Goal: Information Seeking & Learning: Understand process/instructions

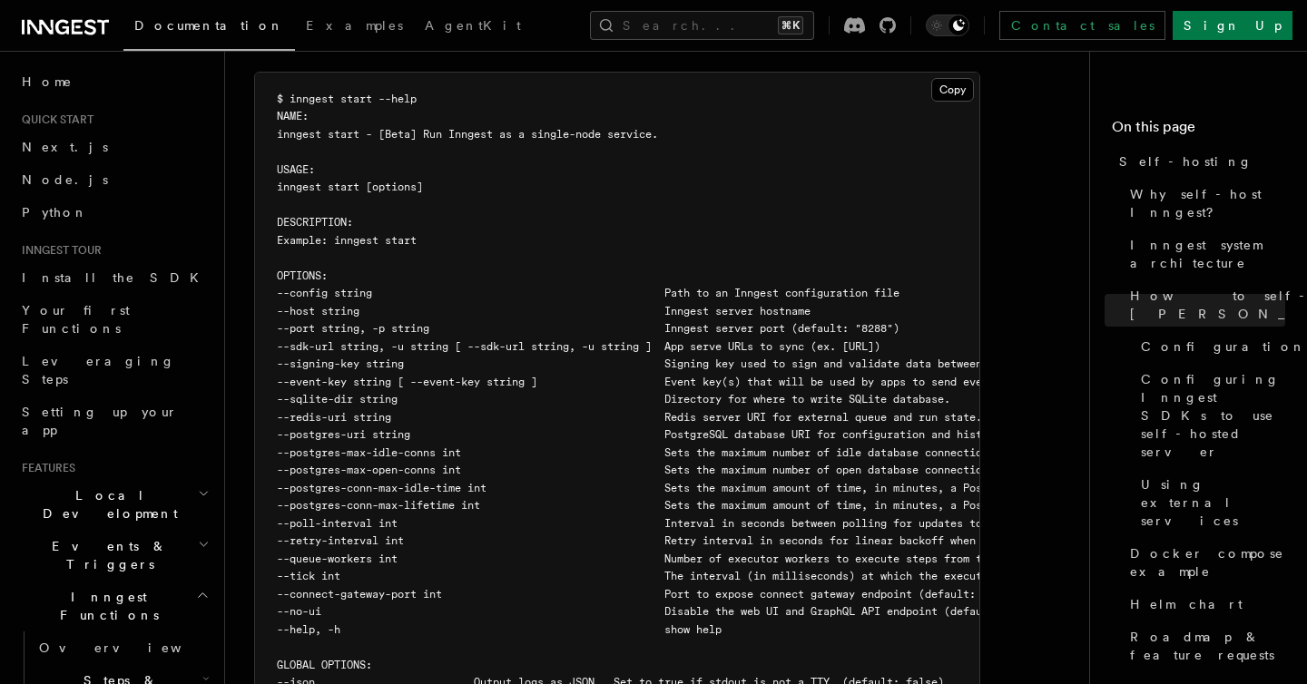
scroll to position [825, 0]
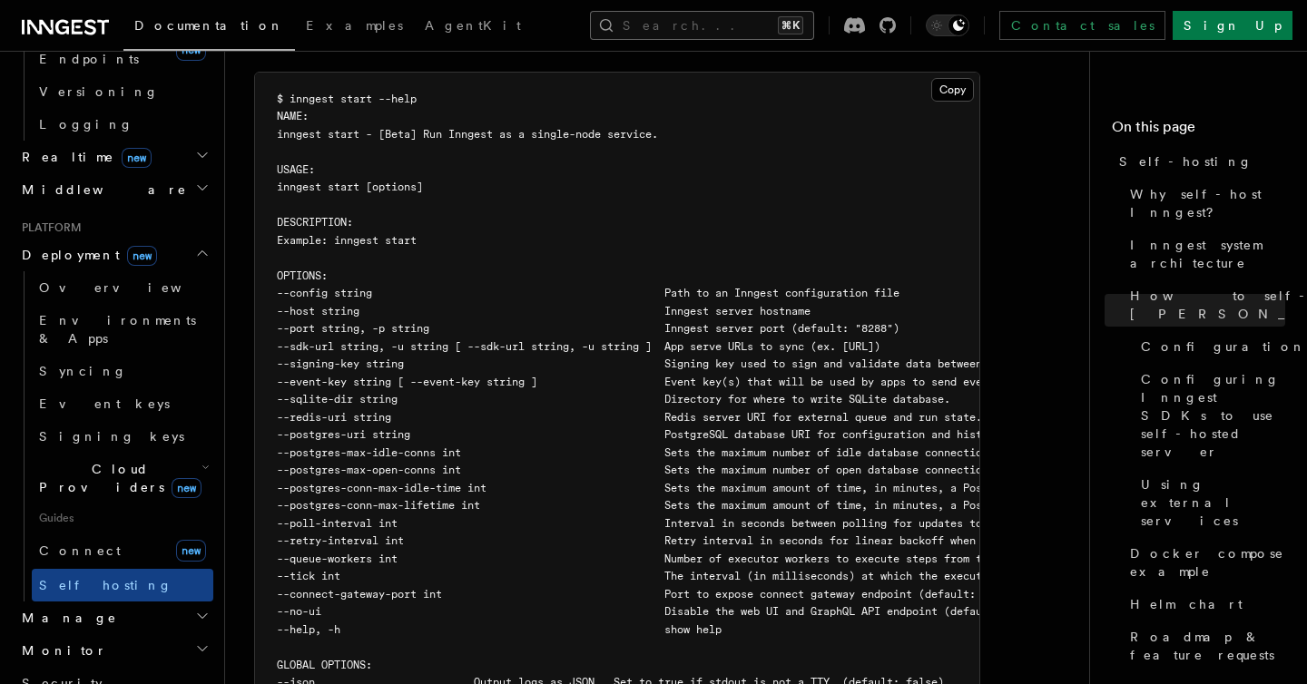
click at [812, 29] on button "Search... ⌘K" at bounding box center [702, 25] width 224 height 29
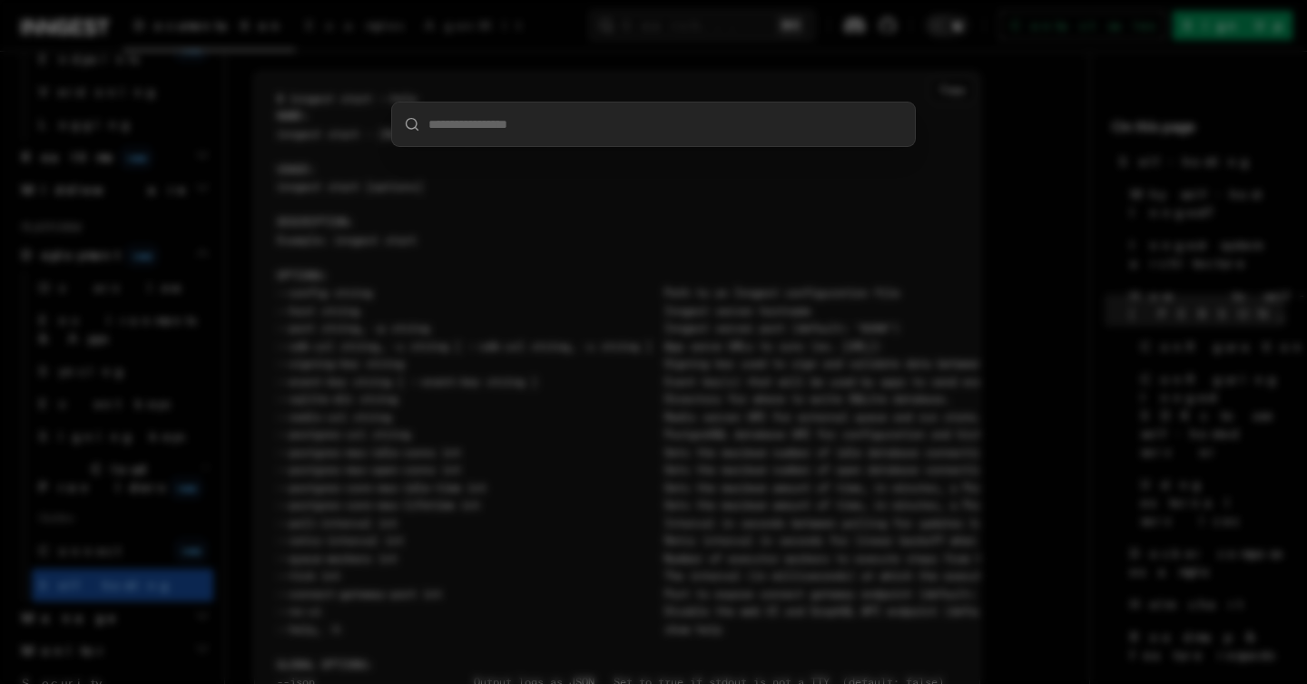
click at [629, 45] on div at bounding box center [653, 342] width 1307 height 684
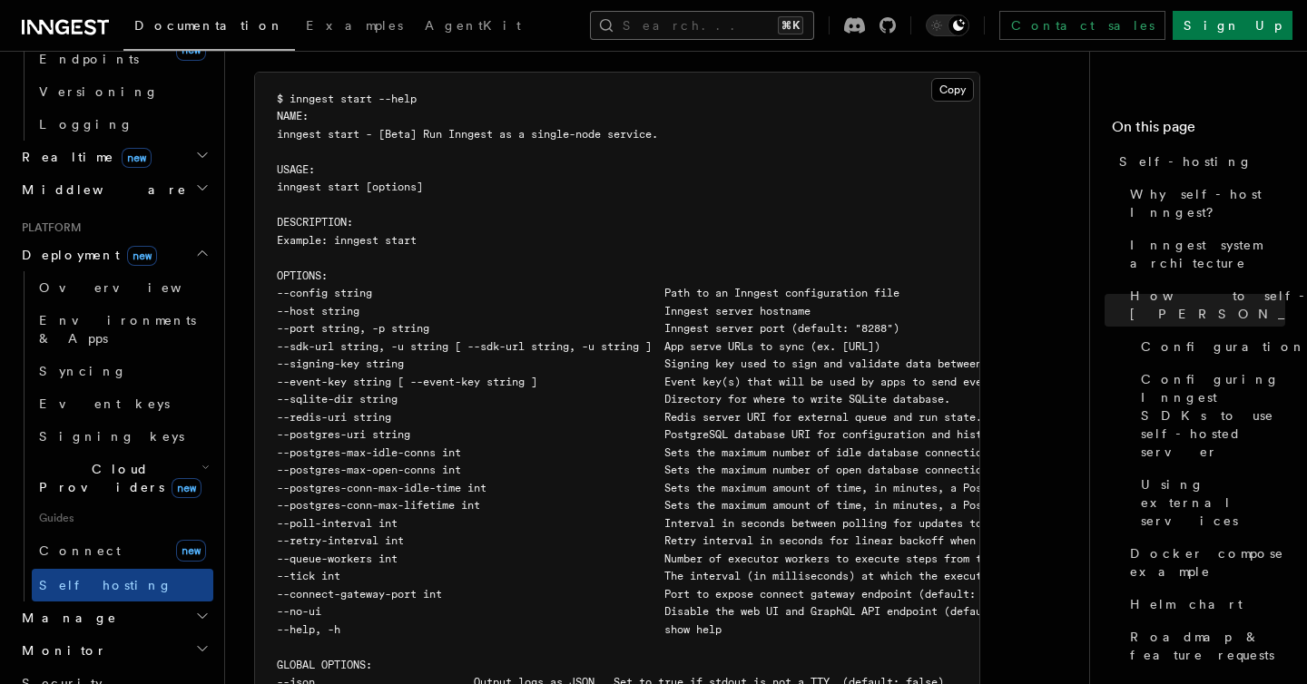
click at [713, 20] on button "Search... ⌘K" at bounding box center [702, 25] width 224 height 29
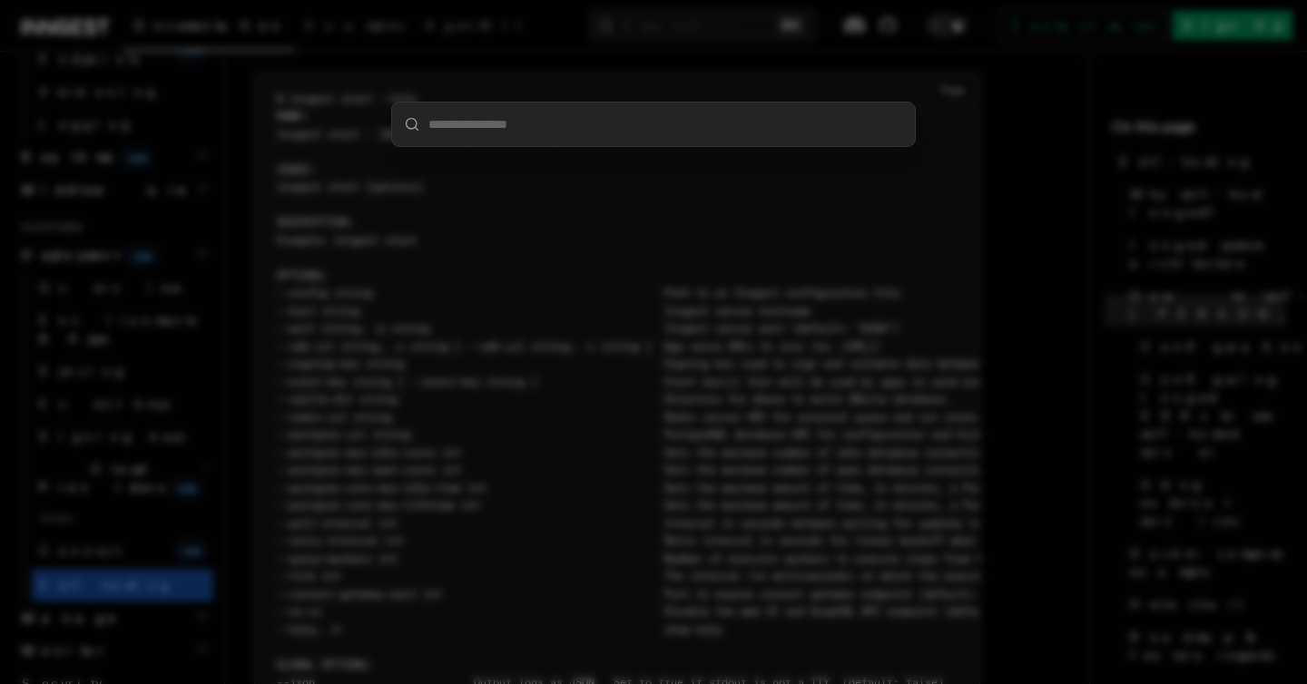
click at [624, 64] on div at bounding box center [653, 342] width 1307 height 684
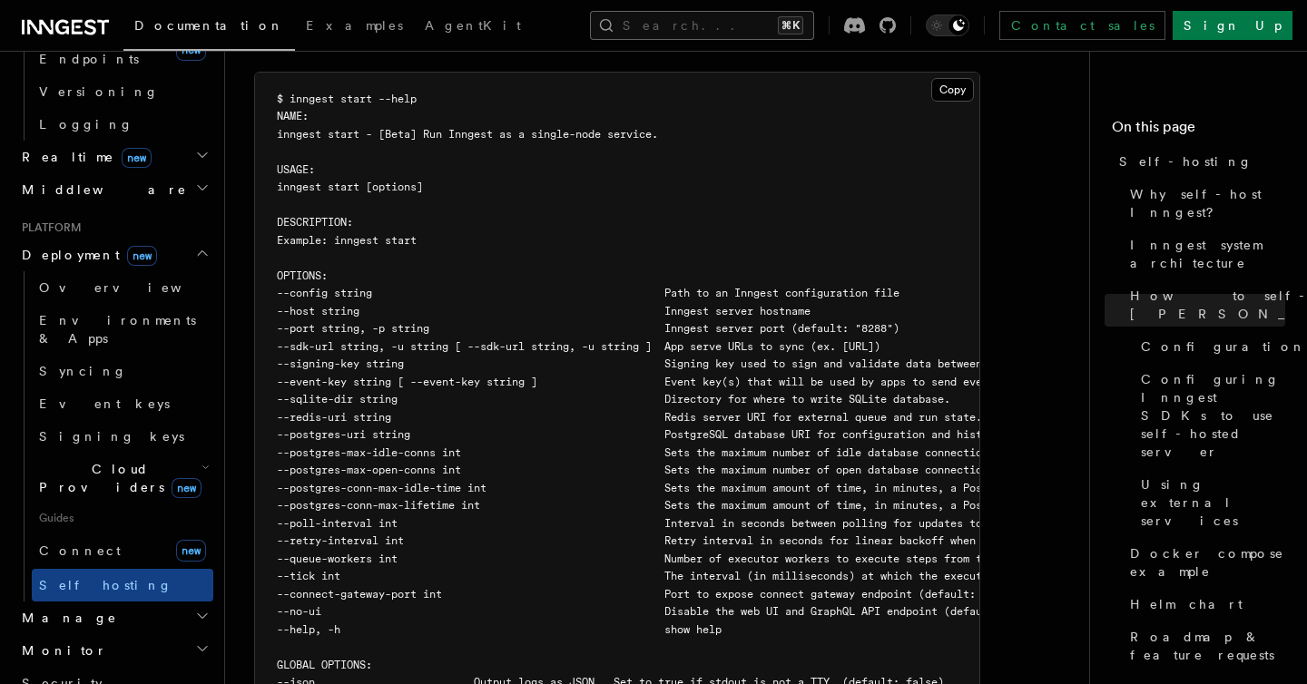
click at [682, 27] on button "Search... ⌘K" at bounding box center [702, 25] width 224 height 29
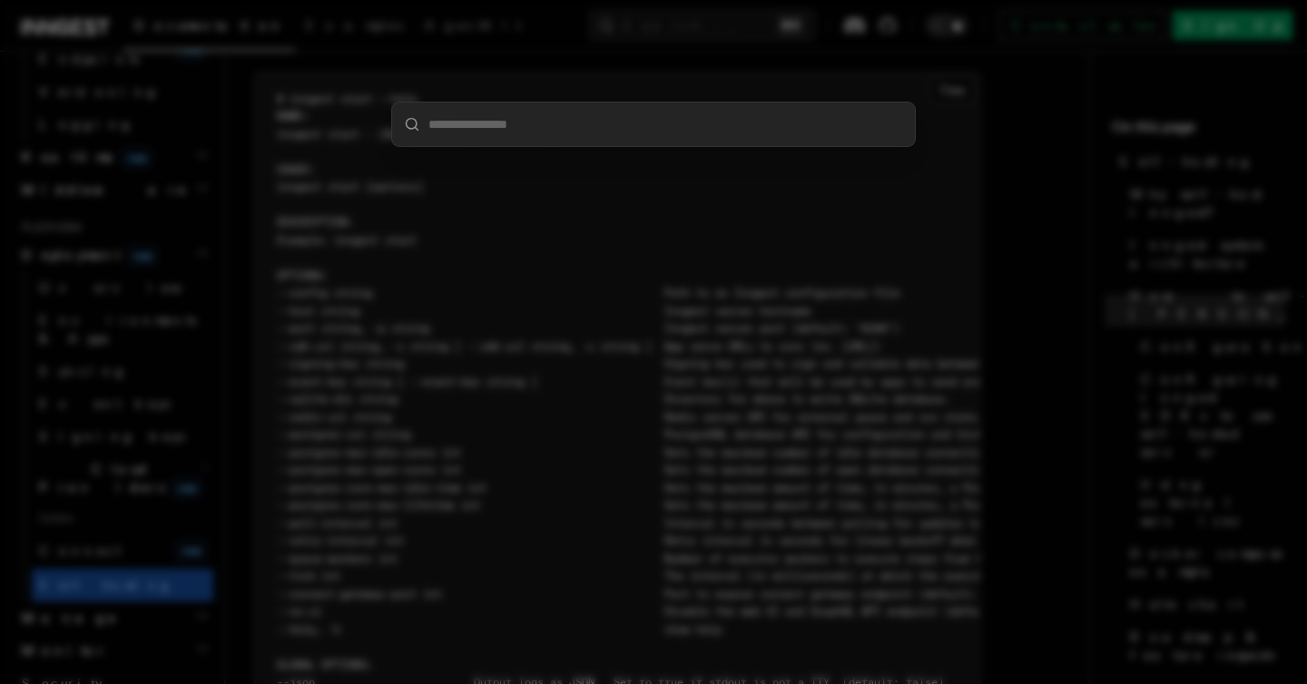
click at [592, 81] on div at bounding box center [653, 342] width 1307 height 684
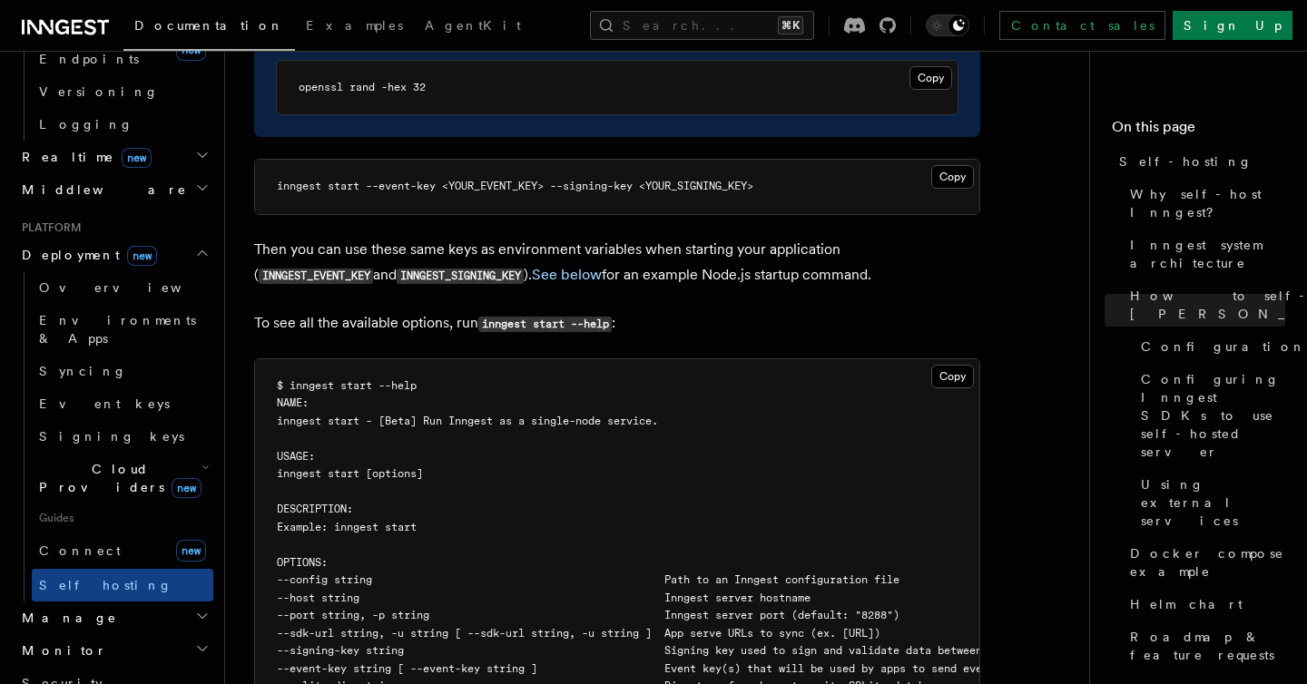
scroll to position [2830, 0]
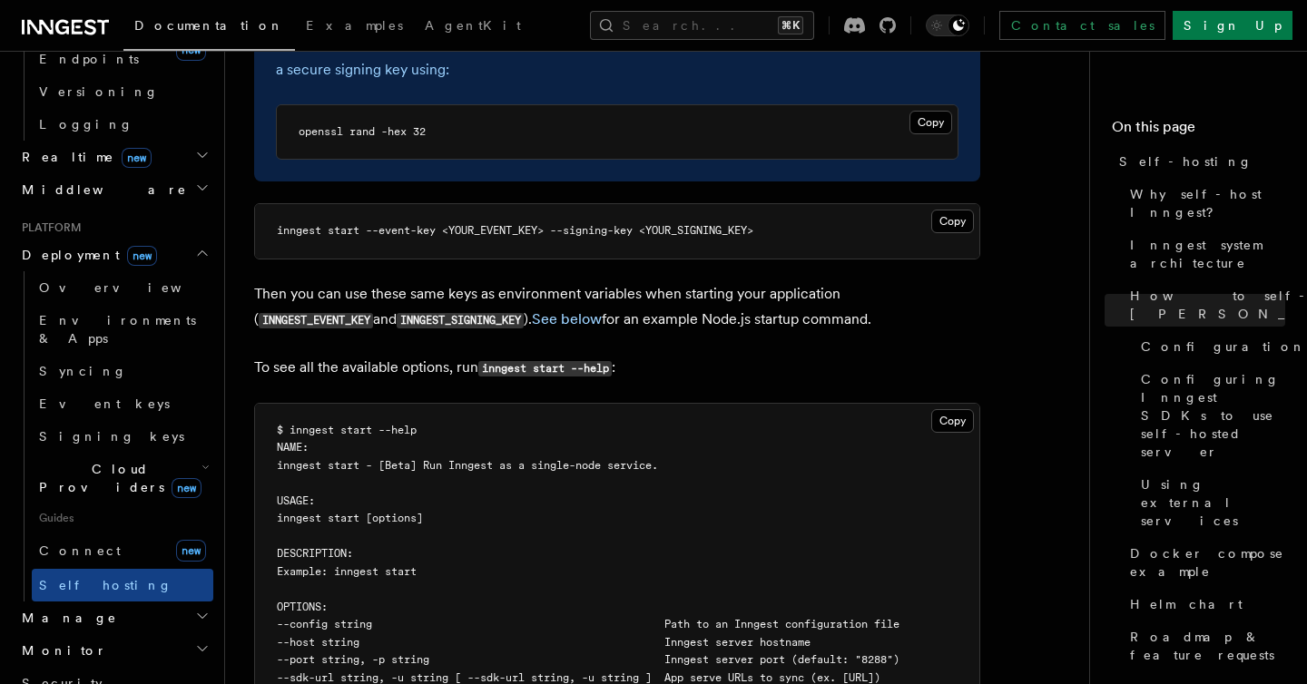
drag, startPoint x: 538, startPoint y: 271, endPoint x: 833, endPoint y: 264, distance: 295.1
click at [833, 281] on p "Then you can use these same keys as environment variables when starting your ap…" at bounding box center [617, 307] width 726 height 52
drag, startPoint x: 594, startPoint y: 271, endPoint x: 798, endPoint y: 272, distance: 204.3
click at [798, 281] on p "Then you can use these same keys as environment variables when starting your ap…" at bounding box center [617, 307] width 726 height 52
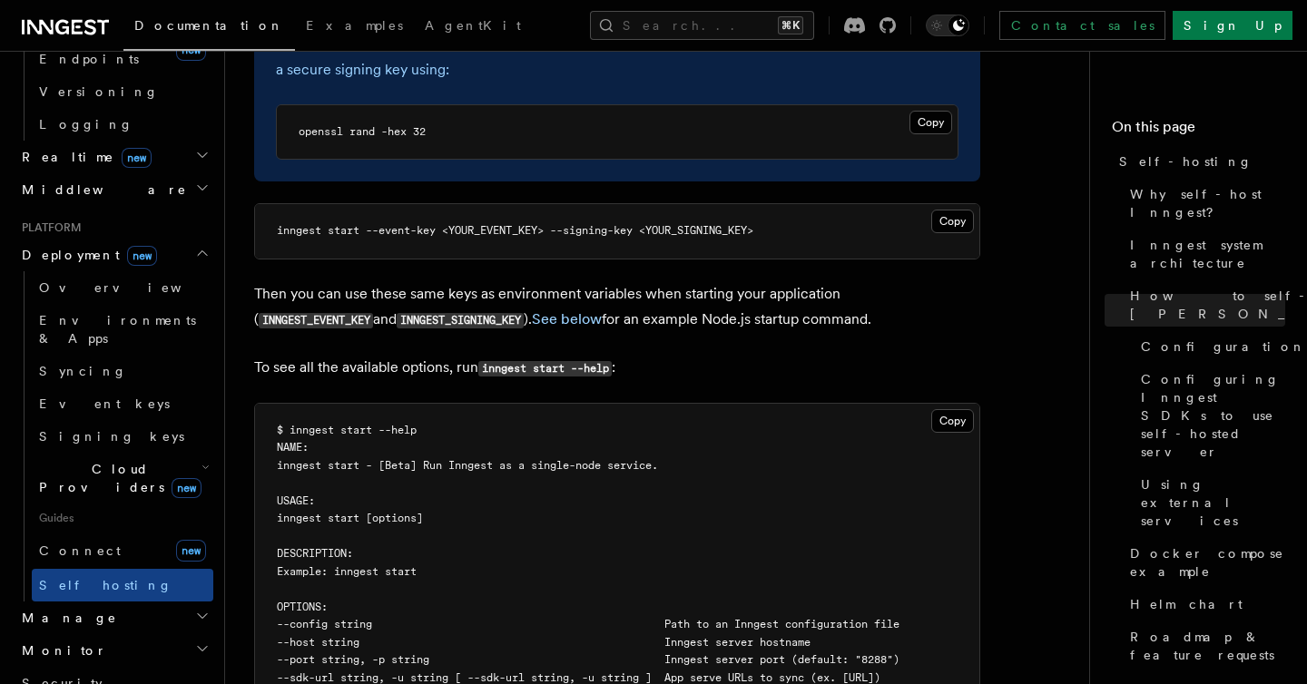
click at [798, 281] on p "Then you can use these same keys as environment variables when starting your ap…" at bounding box center [617, 307] width 726 height 52
drag, startPoint x: 255, startPoint y: 318, endPoint x: 450, endPoint y: 324, distance: 195.3
click at [450, 355] on p "To see all the available options, run inngest start --help :" at bounding box center [617, 368] width 726 height 26
click at [651, 281] on p "Then you can use these same keys as environment variables when starting your ap…" at bounding box center [617, 307] width 726 height 52
drag, startPoint x: 651, startPoint y: 269, endPoint x: 762, endPoint y: 271, distance: 110.8
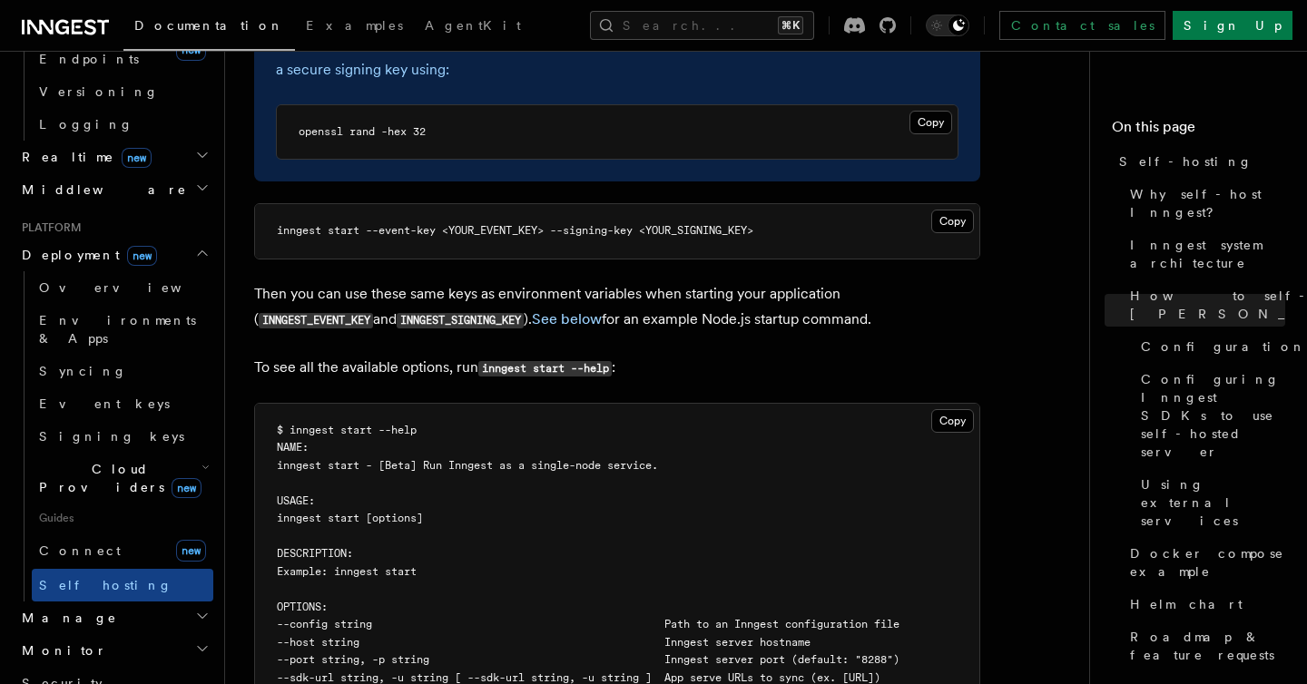
click at [762, 281] on p "Then you can use these same keys as environment variables when starting your ap…" at bounding box center [617, 307] width 726 height 52
drag, startPoint x: 762, startPoint y: 271, endPoint x: 648, endPoint y: 268, distance: 113.5
click at [648, 281] on p "Then you can use these same keys as environment variables when starting your ap…" at bounding box center [617, 307] width 726 height 52
click at [640, 282] on p "Then you can use these same keys as environment variables when starting your ap…" at bounding box center [617, 307] width 726 height 52
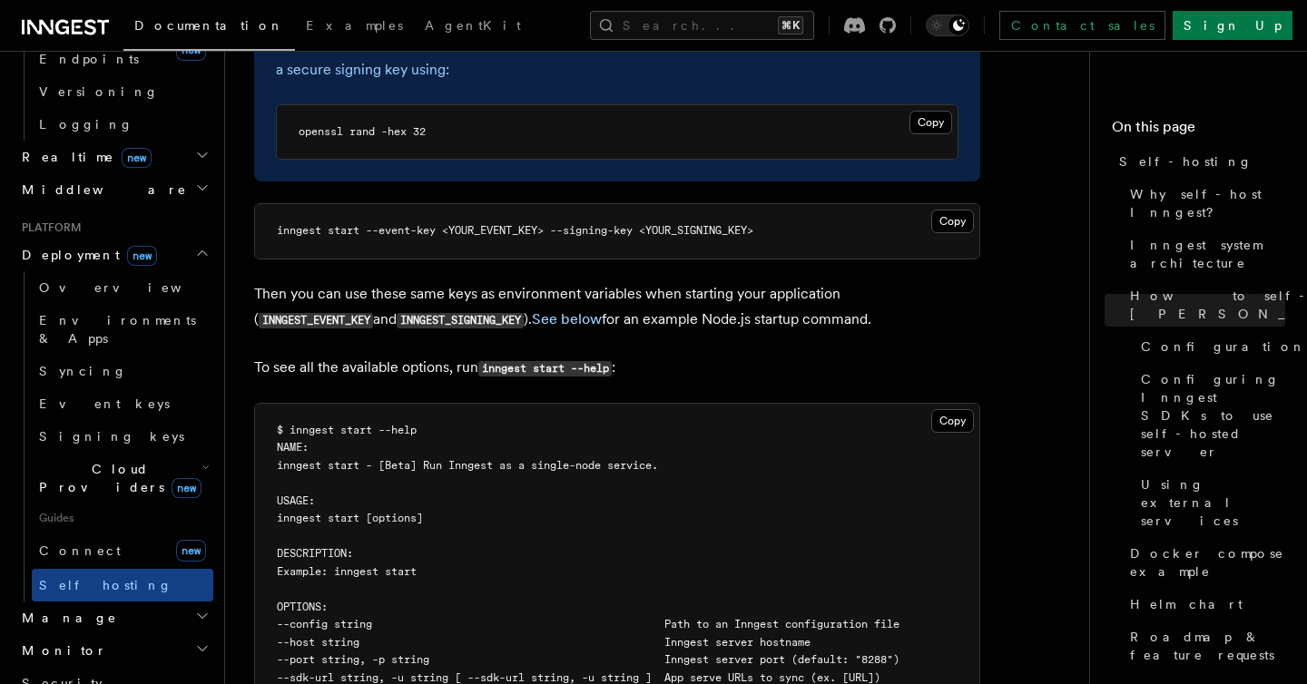
drag, startPoint x: 593, startPoint y: 268, endPoint x: 792, endPoint y: 266, distance: 198.8
click at [792, 281] on p "Then you can use these same keys as environment variables when starting your ap…" at bounding box center [617, 307] width 726 height 52
drag, startPoint x: 256, startPoint y: 313, endPoint x: 449, endPoint y: 330, distance: 194.1
click at [449, 355] on p "To see all the available options, run inngest start --help :" at bounding box center [617, 368] width 726 height 26
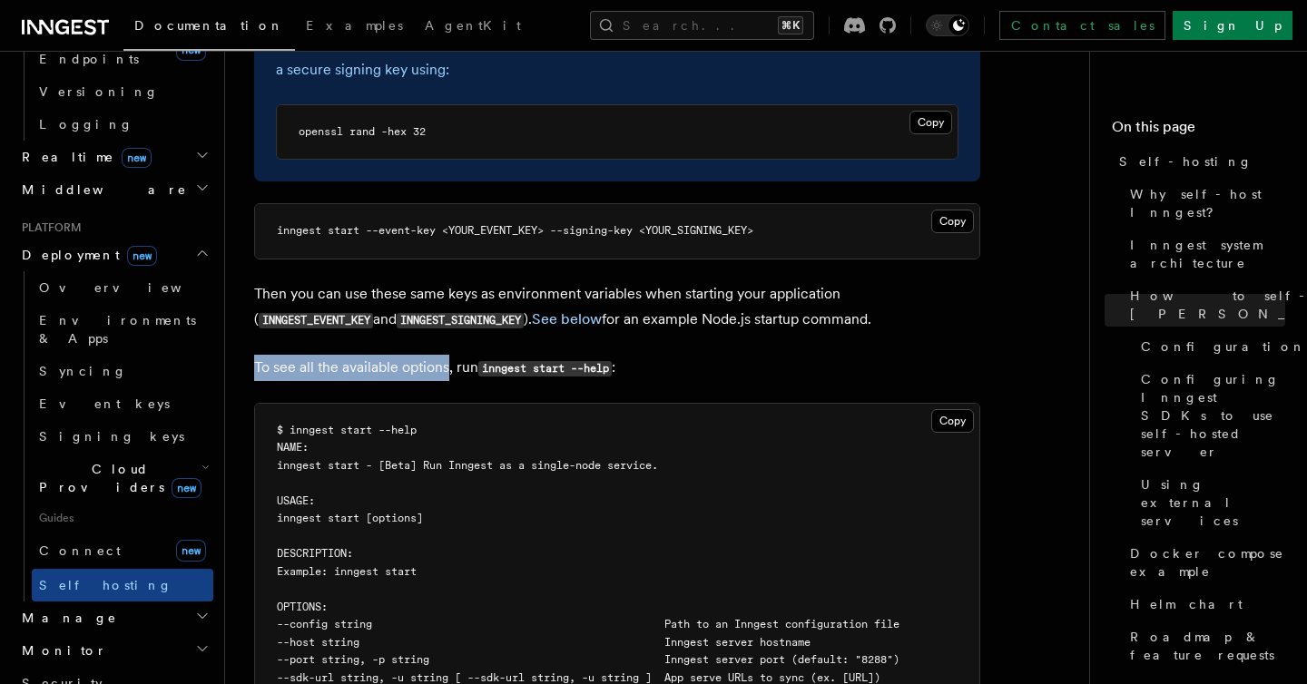
click at [673, 281] on p "Then you can use these same keys as environment variables when starting your ap…" at bounding box center [617, 307] width 726 height 52
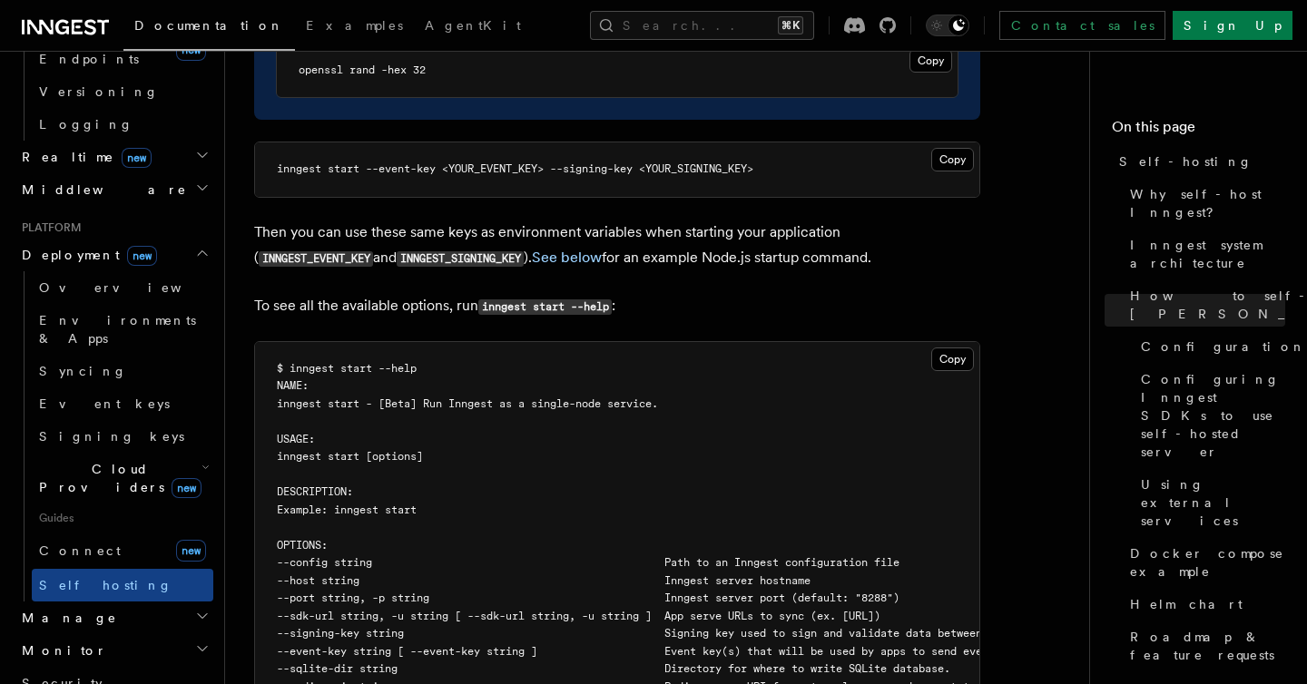
scroll to position [2892, 0]
drag, startPoint x: 664, startPoint y: 207, endPoint x: 791, endPoint y: 208, distance: 127.1
click at [791, 219] on p "Then you can use these same keys as environment variables when starting your ap…" at bounding box center [617, 245] width 726 height 52
drag, startPoint x: 645, startPoint y: 212, endPoint x: 791, endPoint y: 212, distance: 146.2
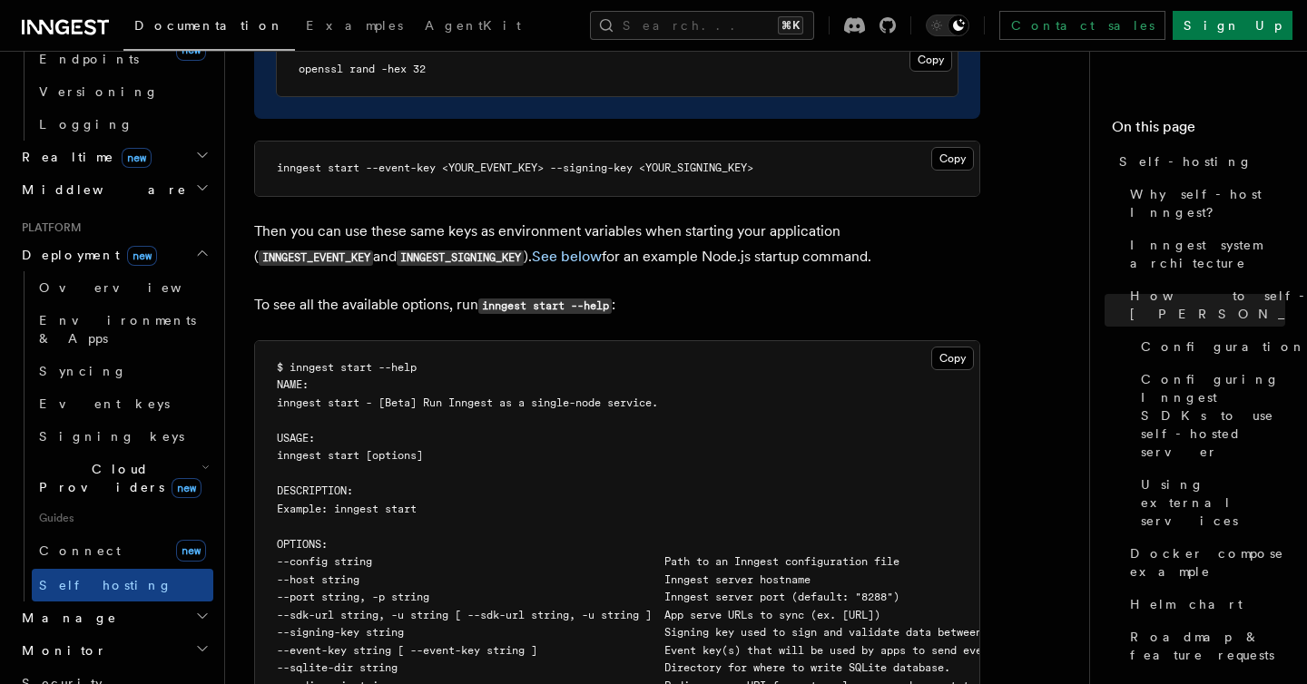
click at [791, 219] on p "Then you can use these same keys as environment variables when starting your ap…" at bounding box center [617, 245] width 726 height 52
